Goal: Task Accomplishment & Management: Manage account settings

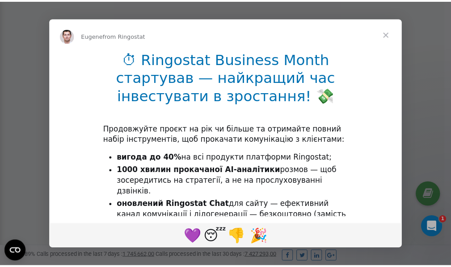
scroll to position [268, 0]
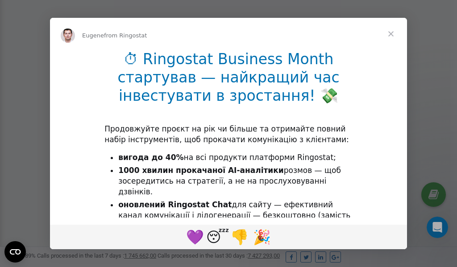
click at [393, 35] on span "Close" at bounding box center [391, 34] width 32 height 32
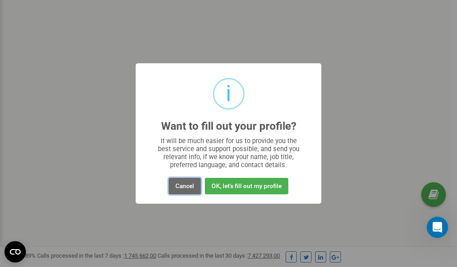
click at [180, 186] on button "Cancel" at bounding box center [185, 186] width 32 height 17
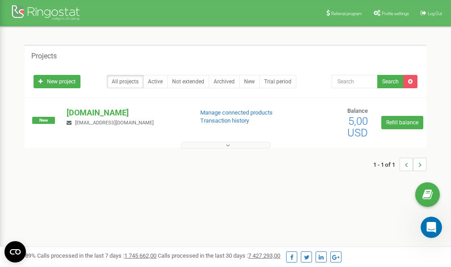
scroll to position [0, 0]
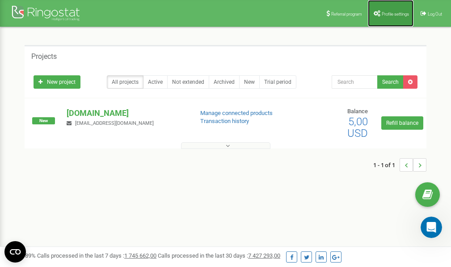
click at [393, 13] on span "Profile settings" at bounding box center [394, 14] width 27 height 5
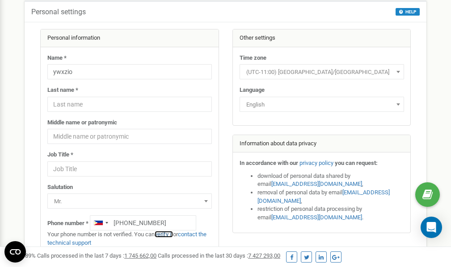
click at [170, 234] on link "verify it" at bounding box center [163, 234] width 18 height 7
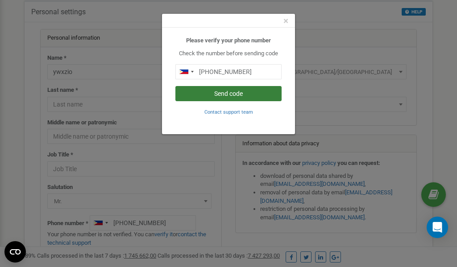
click at [250, 93] on button "Send code" at bounding box center [228, 93] width 106 height 15
